Goal: Task Accomplishment & Management: Complete application form

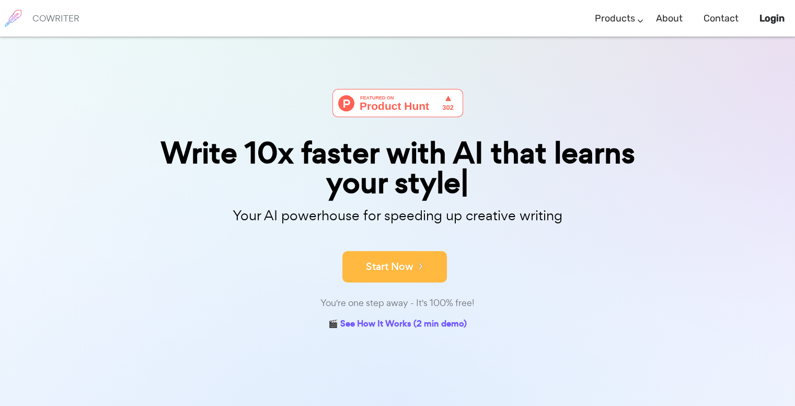
click at [366, 261] on button "Start Now" at bounding box center [394, 266] width 105 height 31
click at [386, 261] on button "Start Now" at bounding box center [394, 266] width 105 height 31
